Goal: Use online tool/utility: Utilize a website feature to perform a specific function

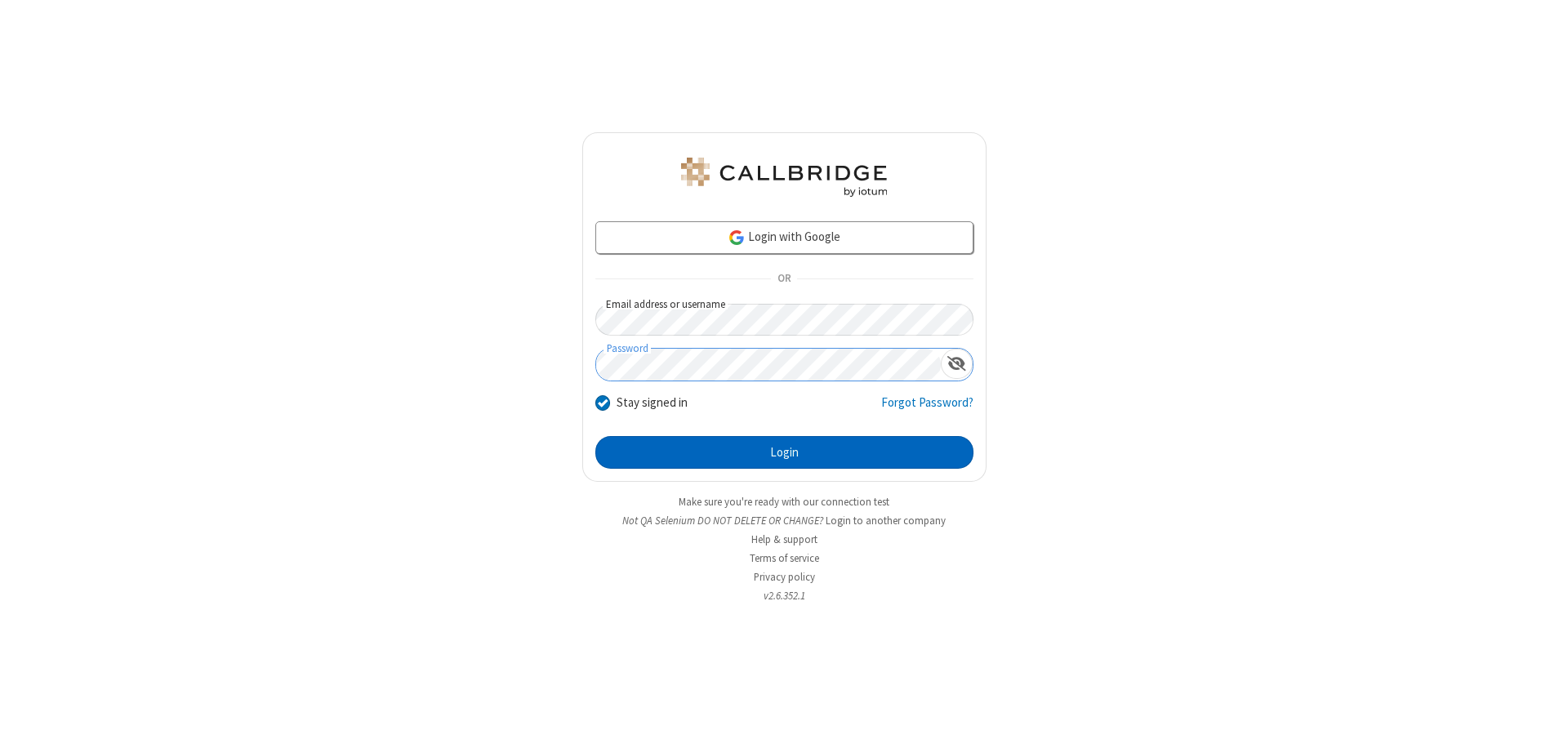
click at [784, 453] on button "Login" at bounding box center [784, 453] width 378 height 32
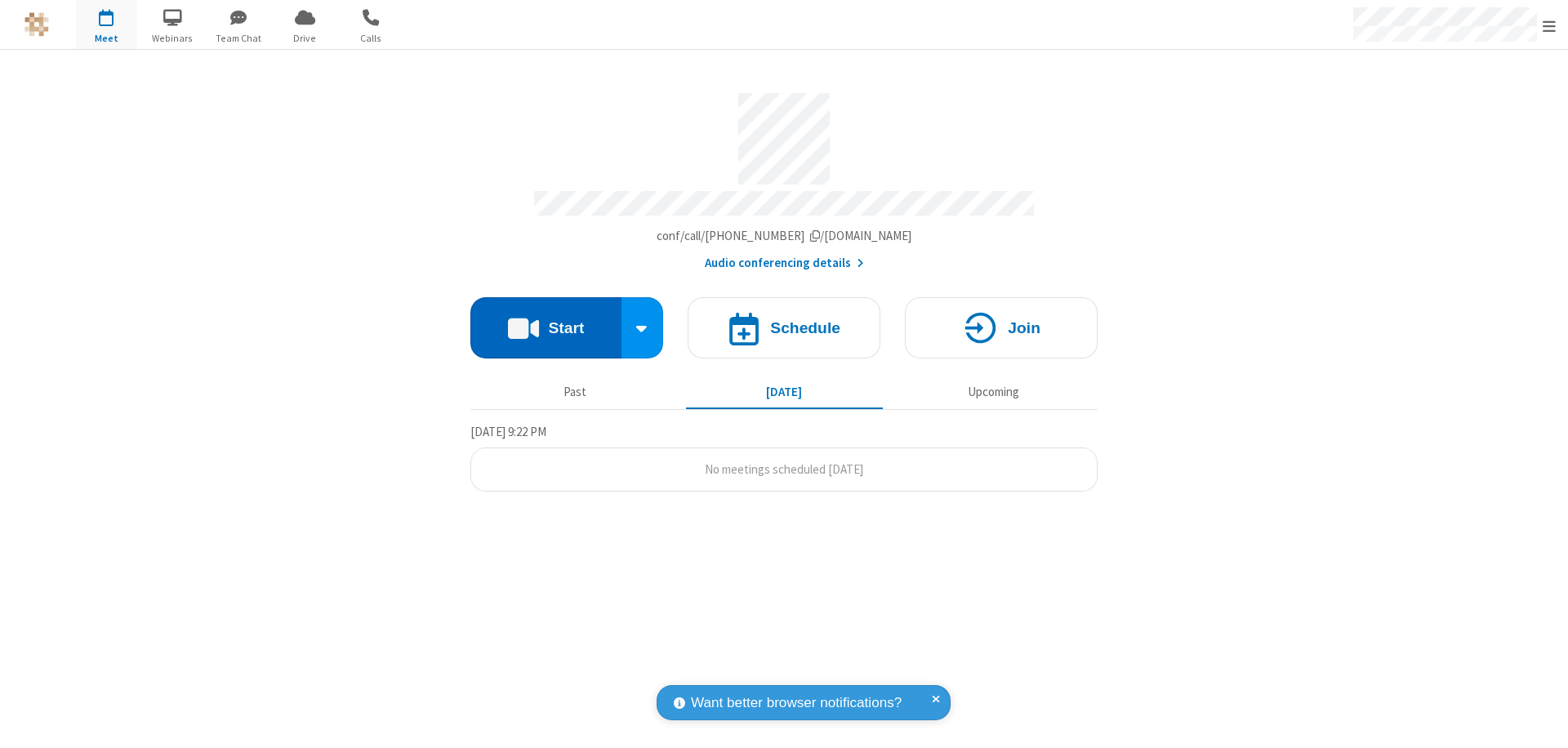
click at [546, 320] on button "Start" at bounding box center [546, 328] width 151 height 61
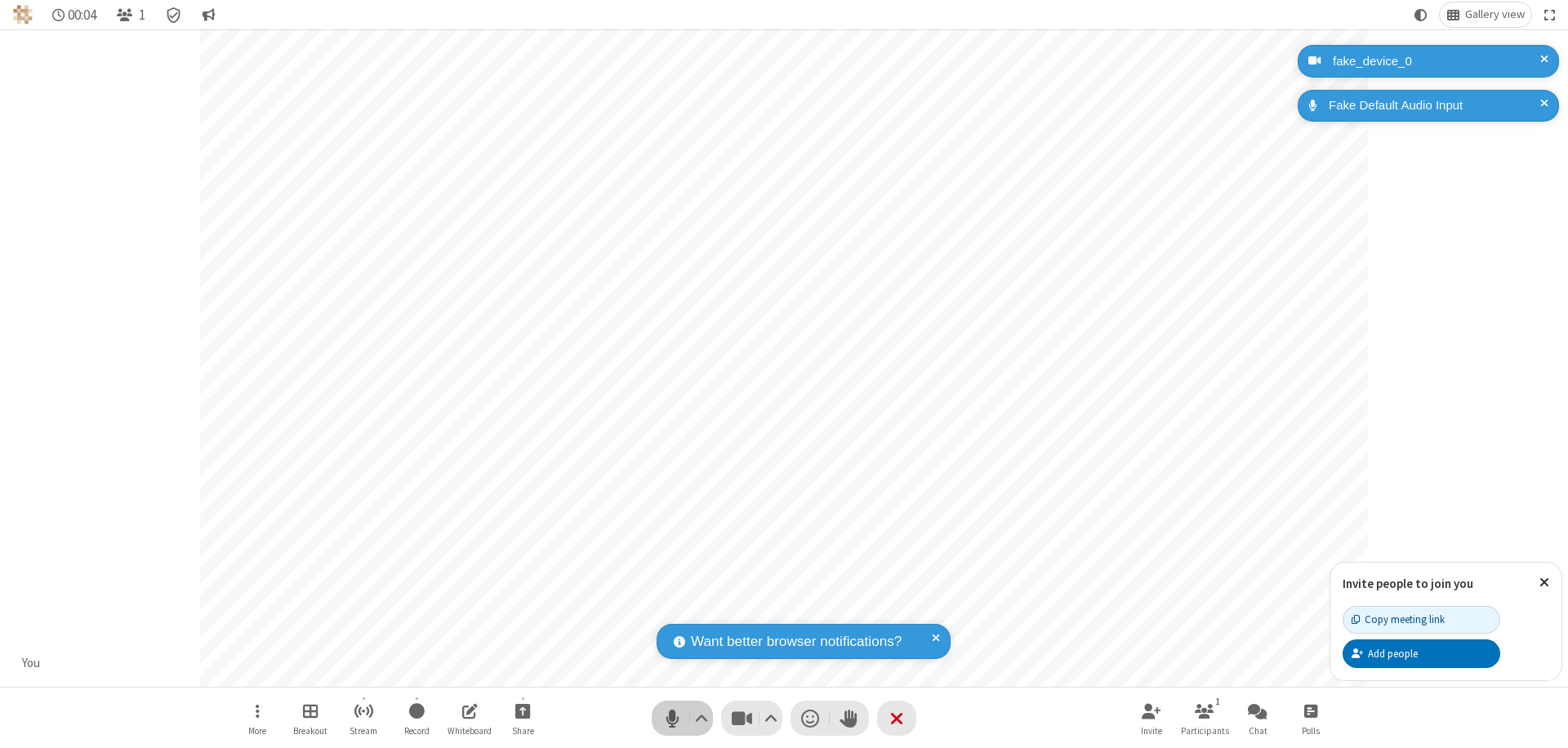
click at [672, 717] on span "Mute (⌘+Shift+A)" at bounding box center [672, 718] width 25 height 24
click at [672, 717] on span "Unmute (⌘+Shift+A)" at bounding box center [672, 718] width 25 height 24
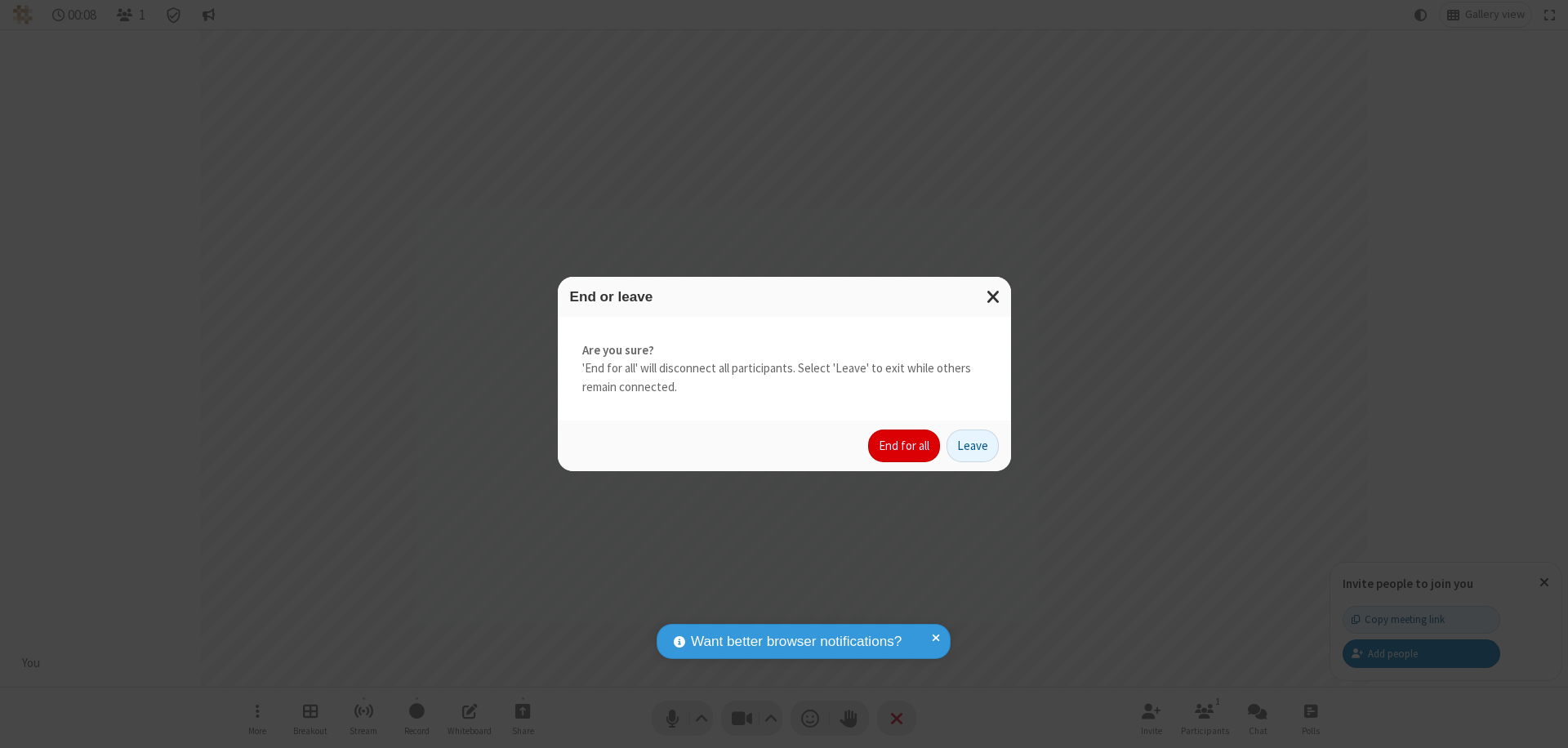
click at [904, 446] on button "End for all" at bounding box center [904, 446] width 72 height 32
